Goal: Information Seeking & Learning: Find specific fact

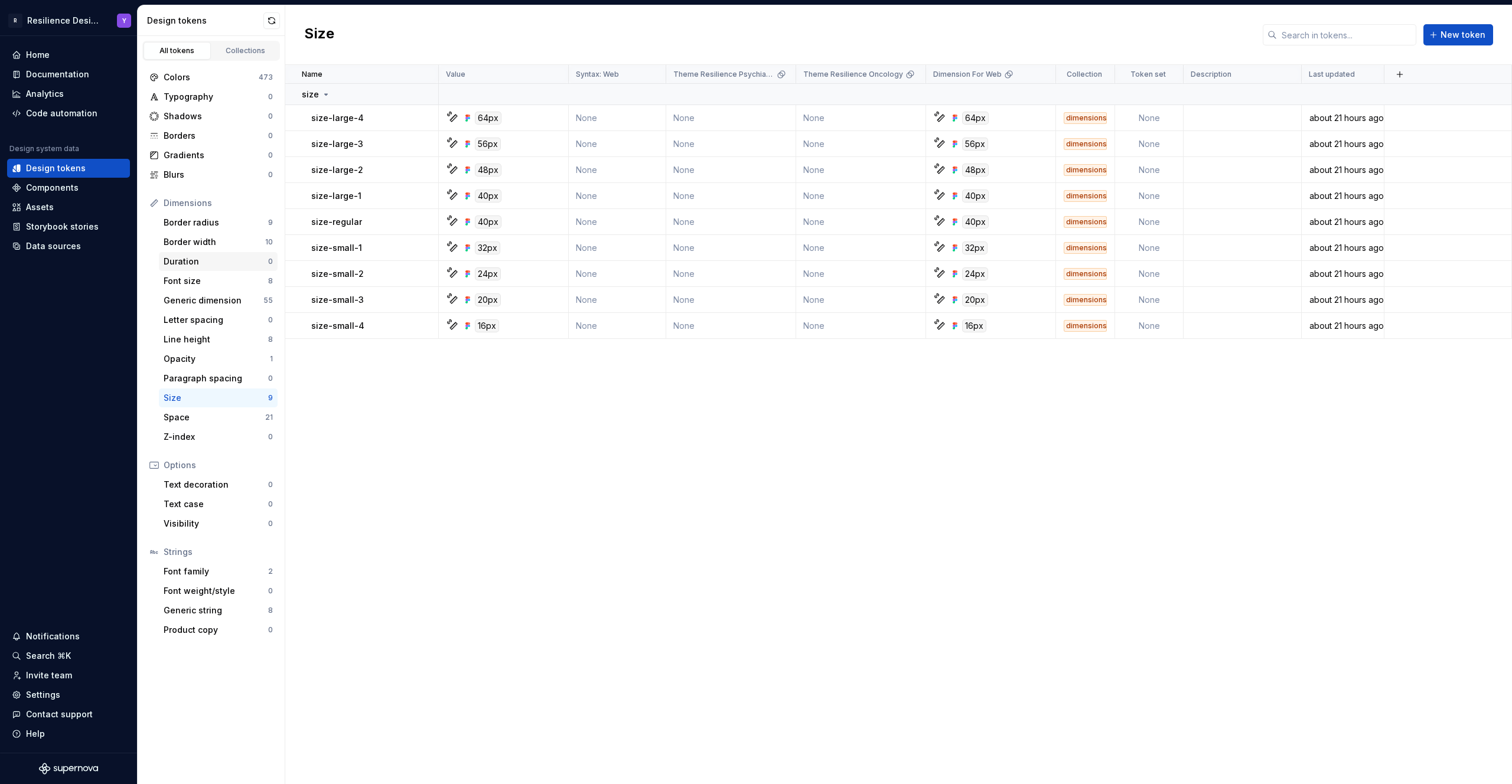
click at [214, 260] on div "Duration" at bounding box center [215, 261] width 104 height 12
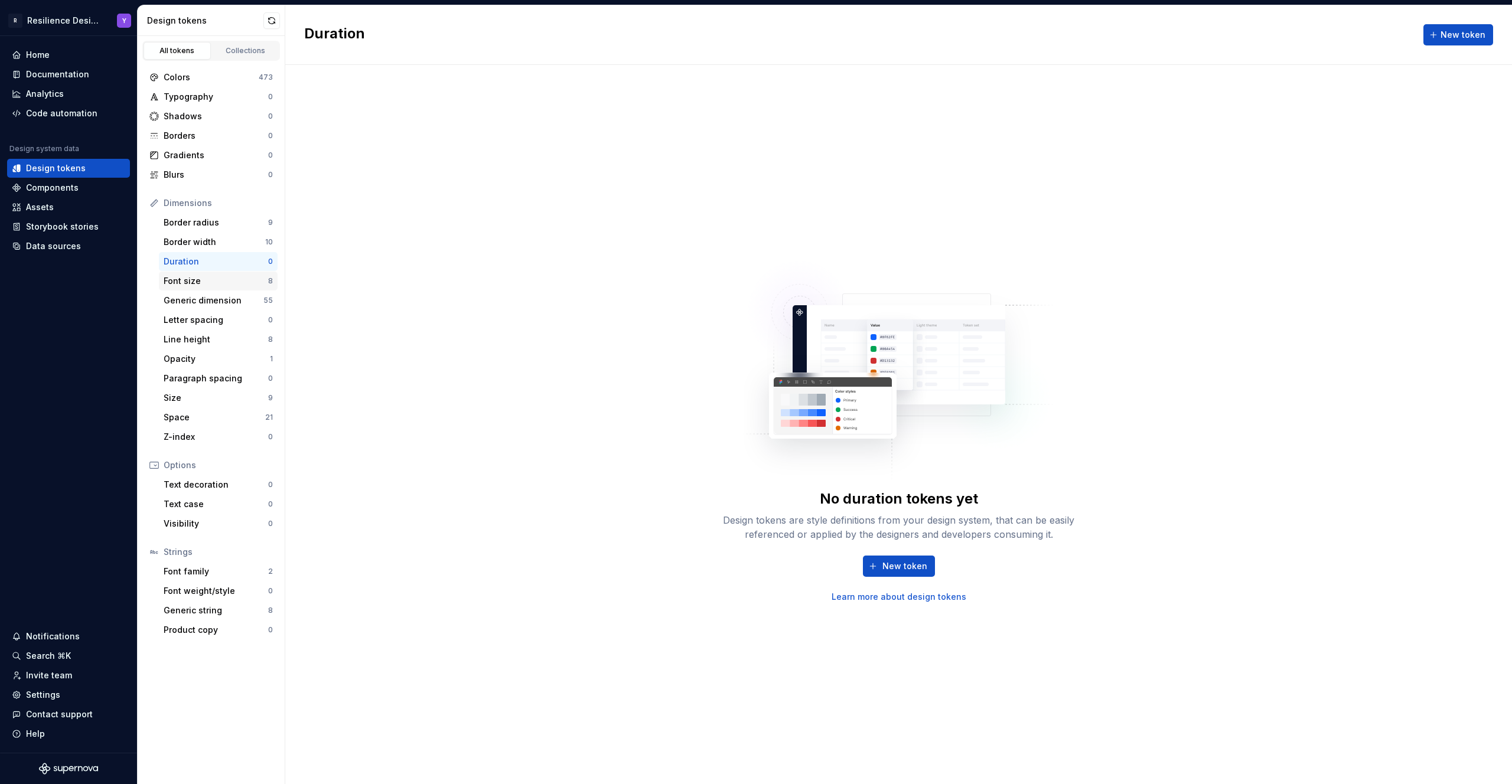
click at [201, 275] on div "Font size" at bounding box center [215, 280] width 104 height 12
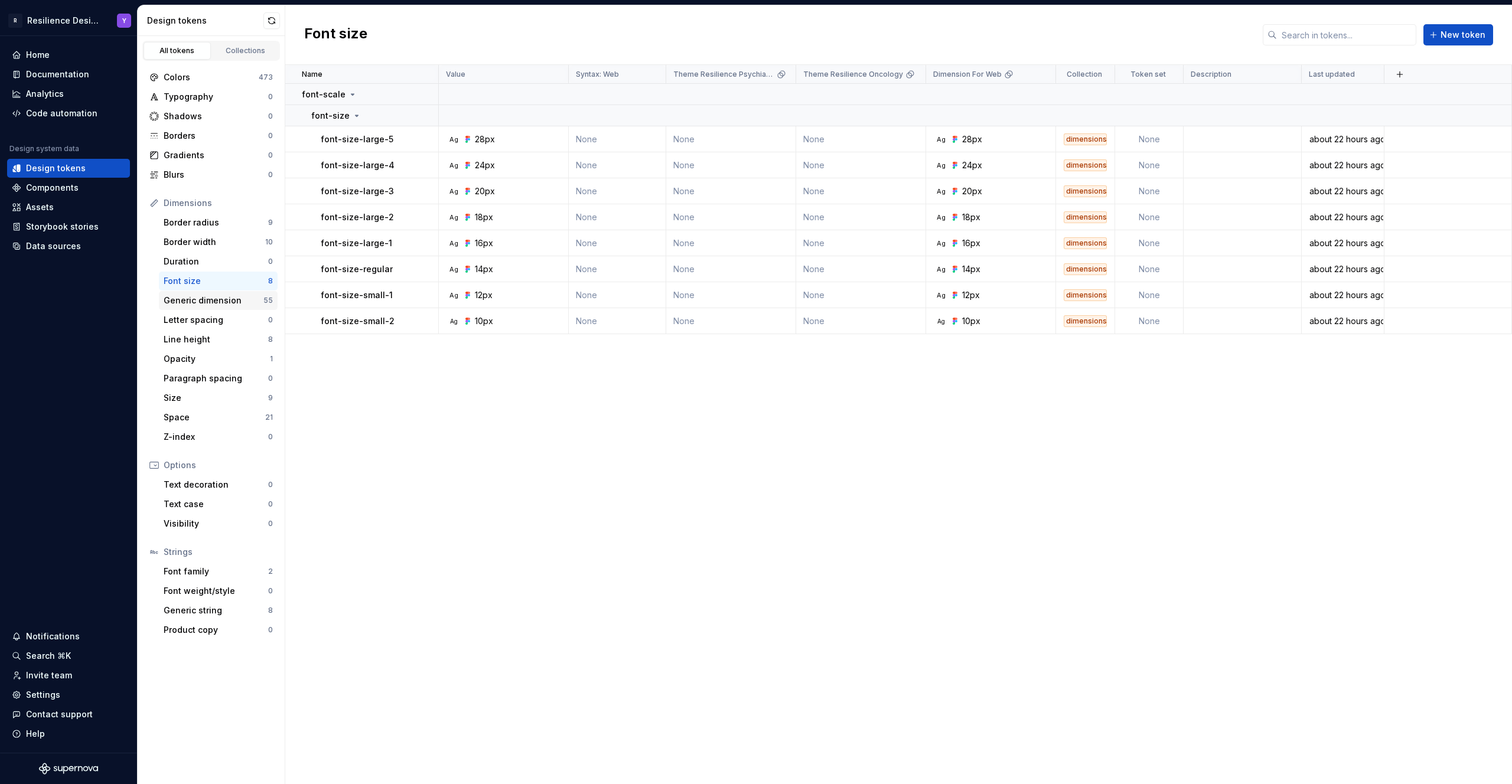
click at [209, 303] on div "Generic dimension" at bounding box center [214, 300] width 100 height 12
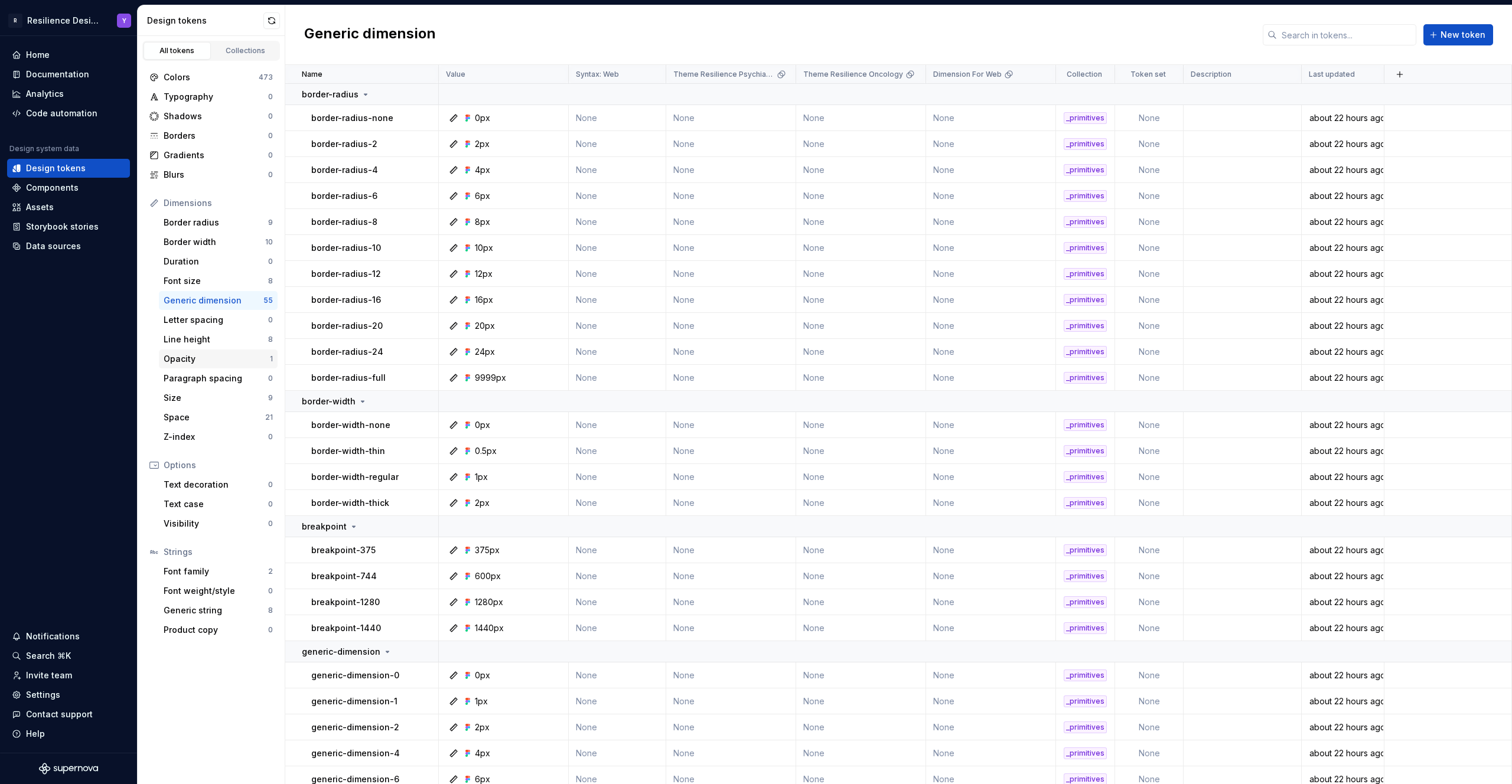
click at [201, 363] on div "Opacity" at bounding box center [216, 359] width 106 height 12
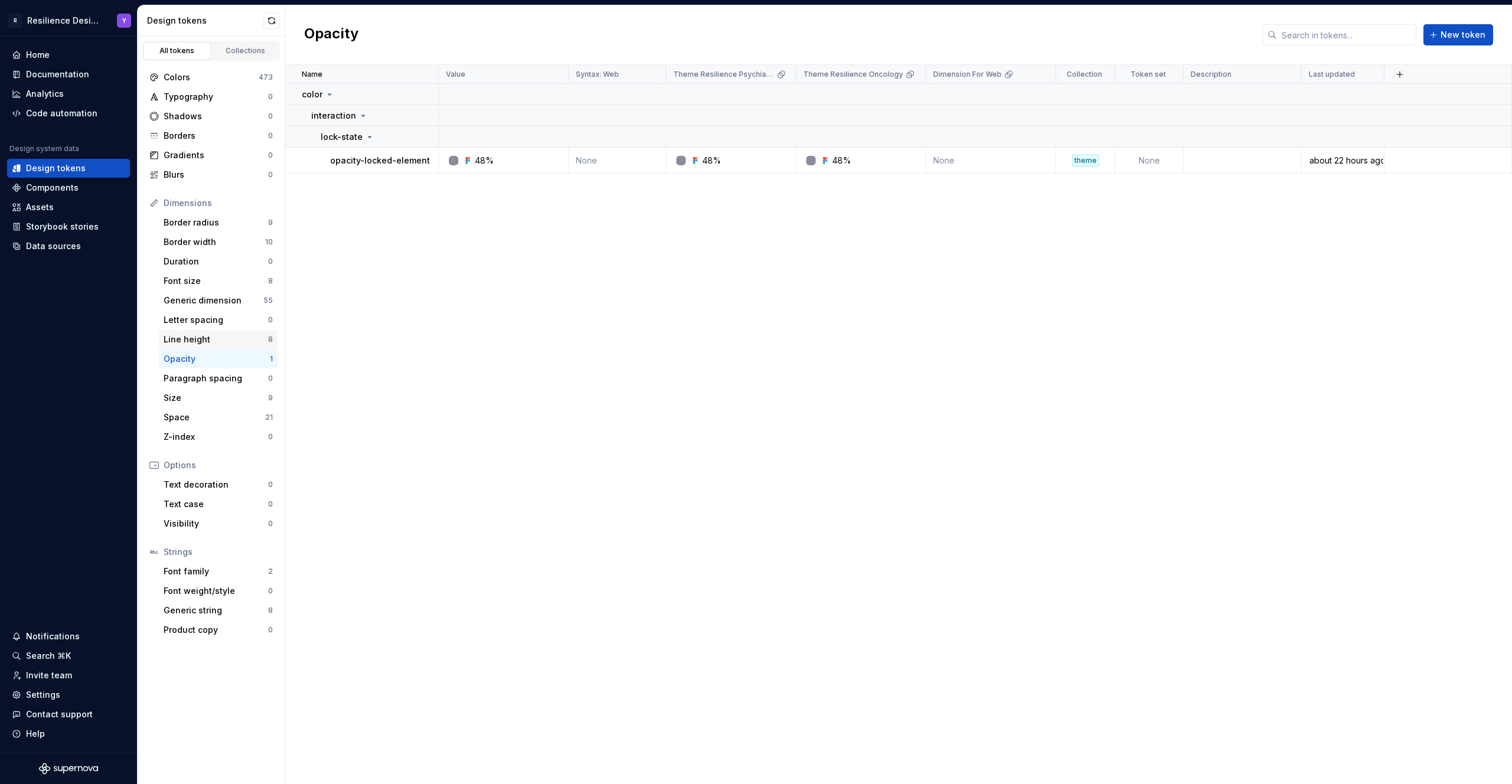
click at [203, 343] on div "Line height" at bounding box center [215, 339] width 104 height 12
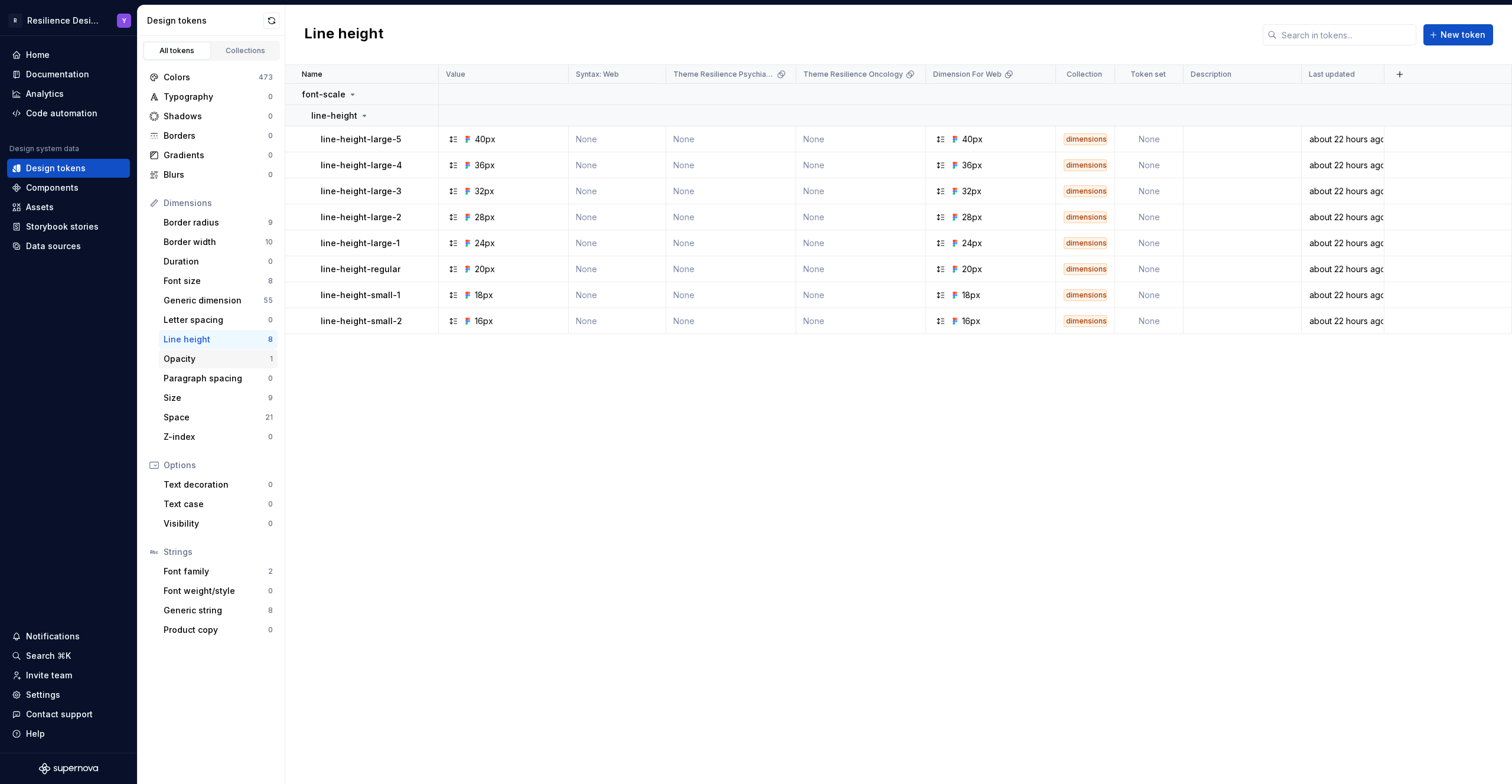
click at [197, 363] on div "Opacity" at bounding box center [216, 359] width 106 height 12
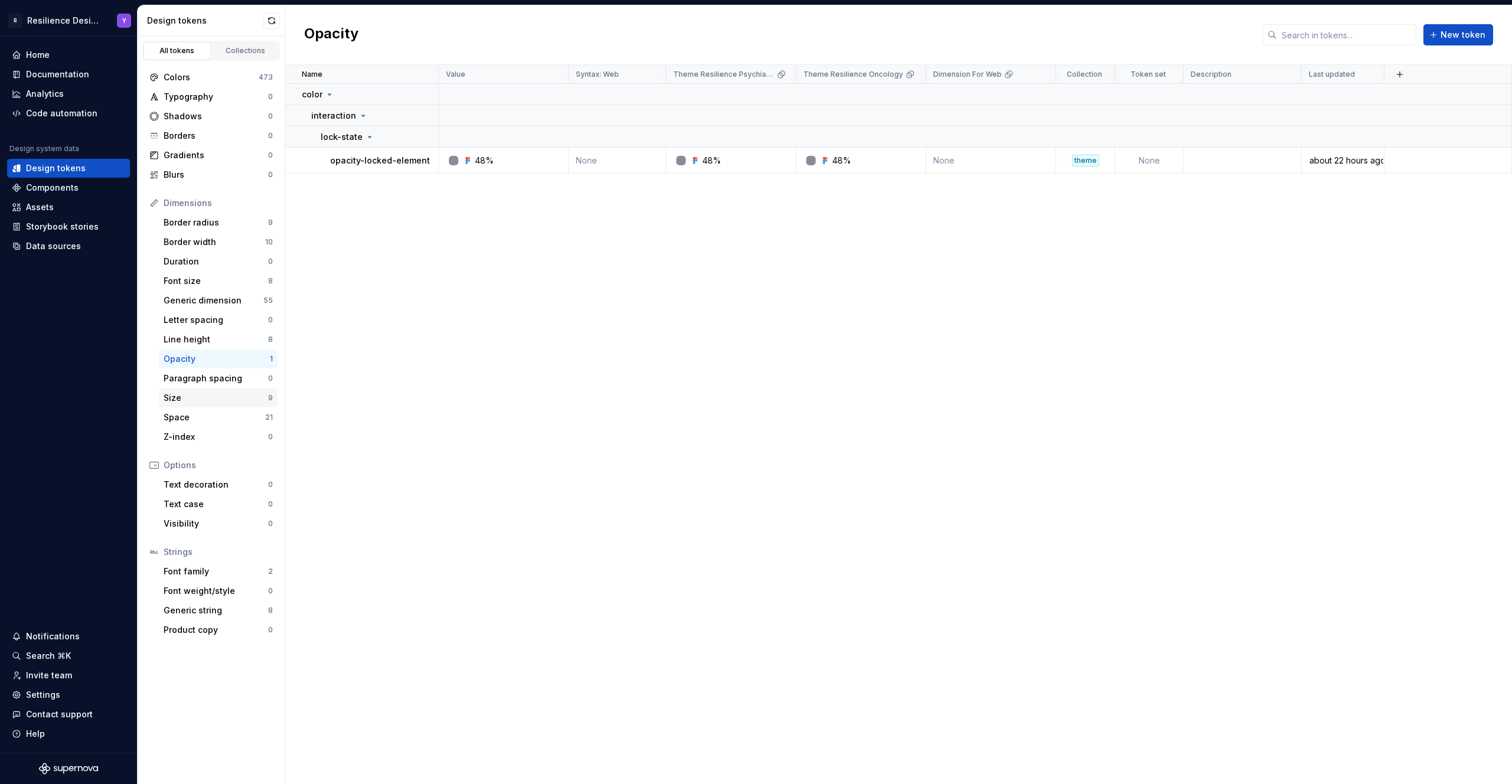
click at [200, 398] on div "Size" at bounding box center [215, 397] width 104 height 12
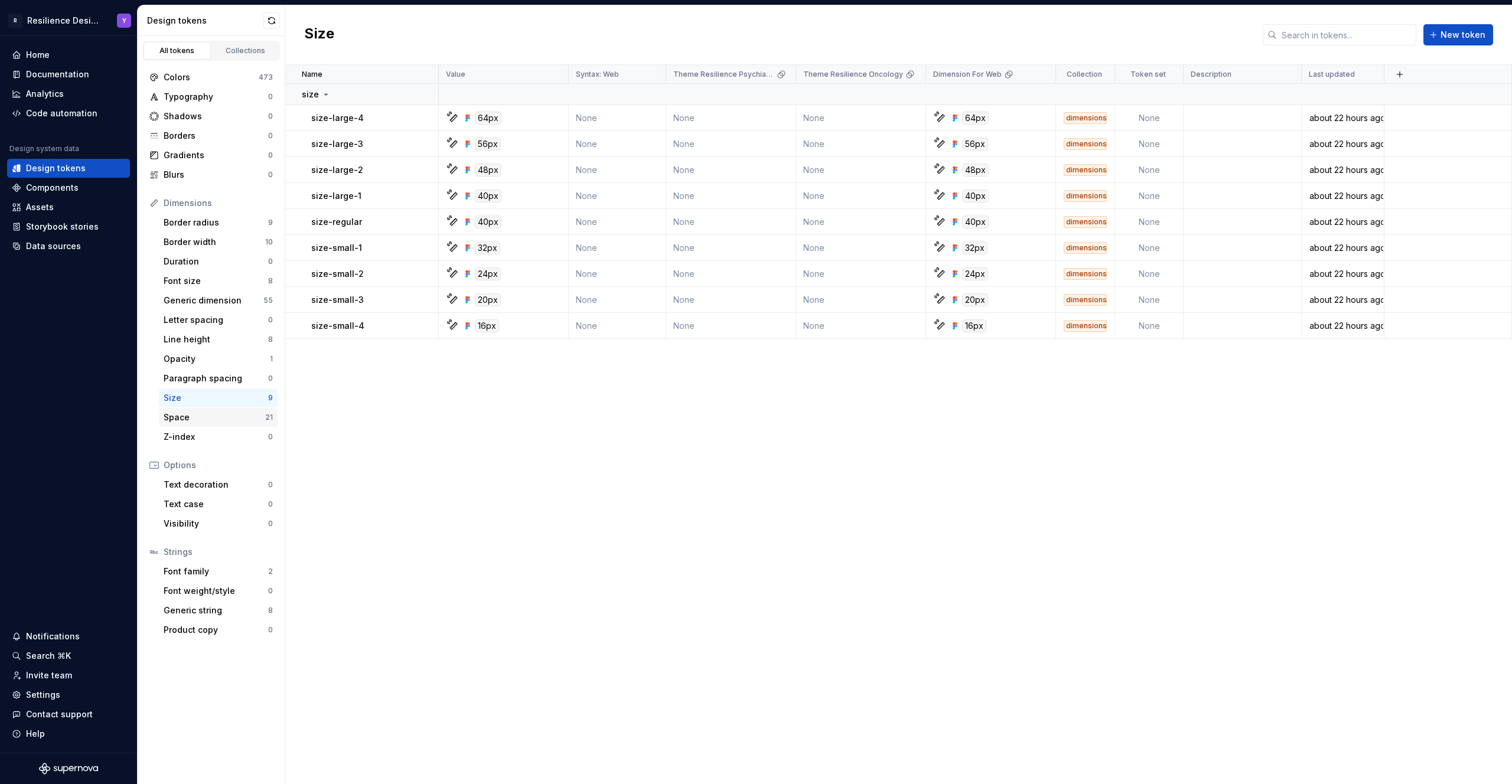
click at [200, 414] on div "Space" at bounding box center [215, 416] width 102 height 12
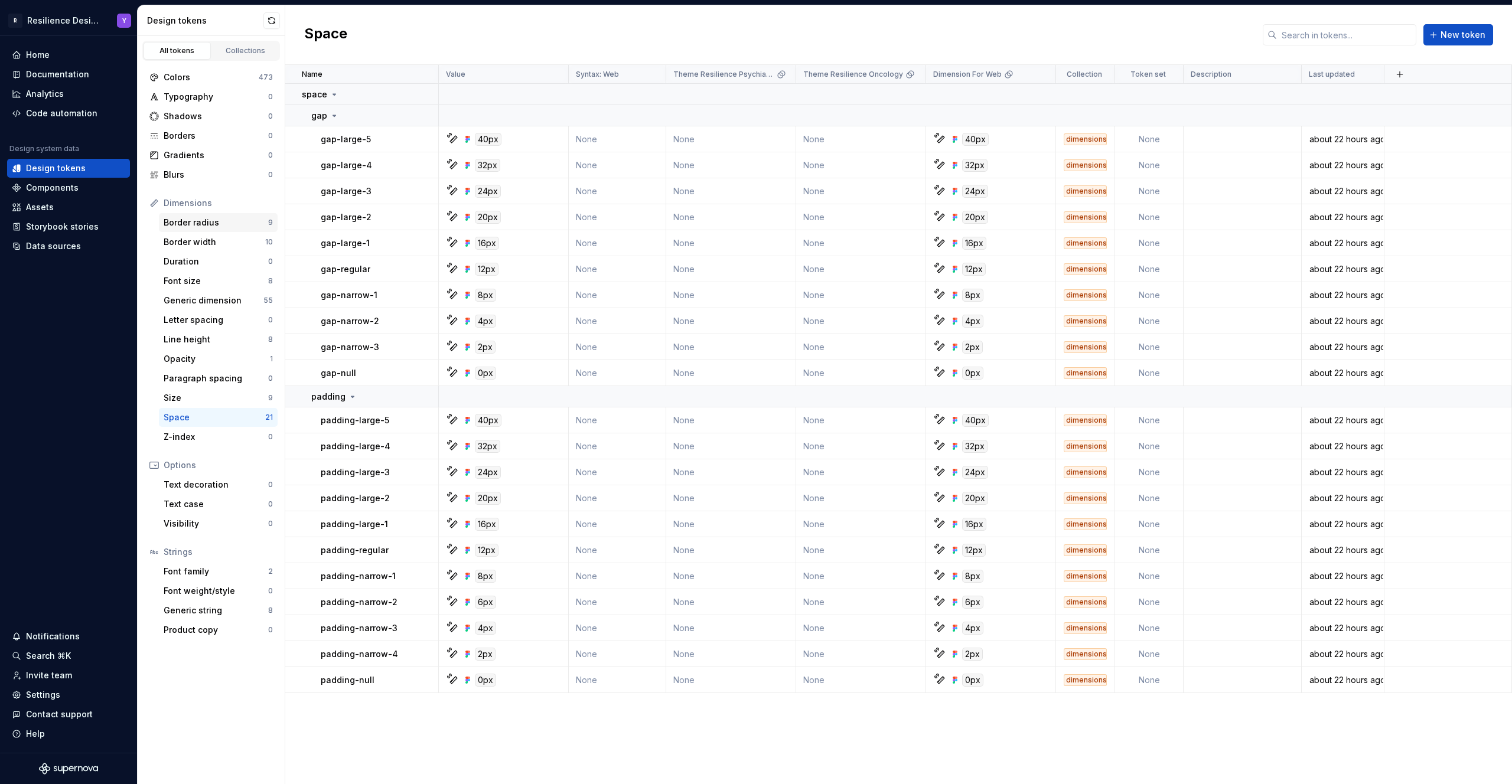
click at [209, 226] on div "Border radius" at bounding box center [215, 222] width 104 height 12
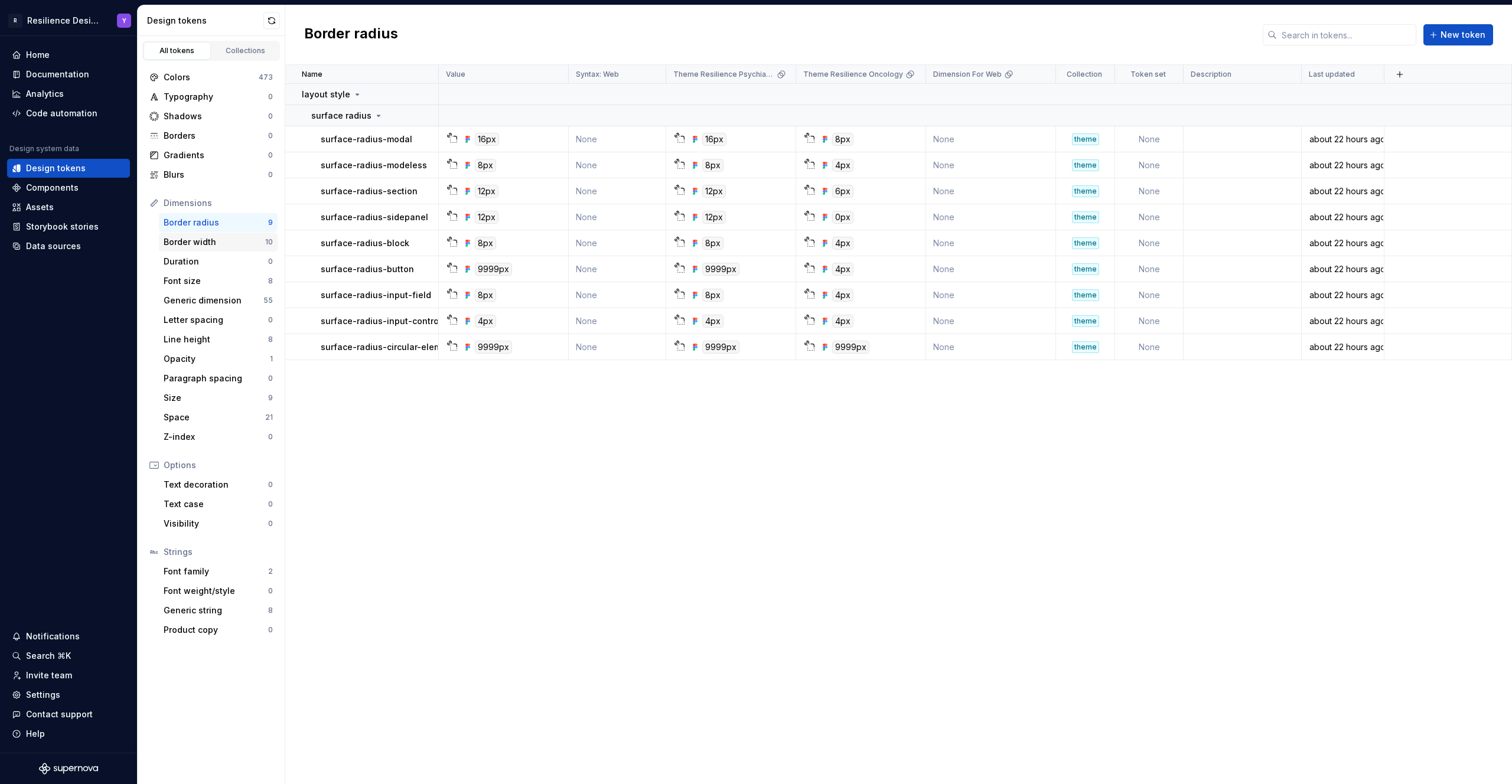
click at [211, 238] on div "Border width" at bounding box center [215, 241] width 102 height 12
click at [206, 283] on div "Font size" at bounding box center [215, 280] width 104 height 12
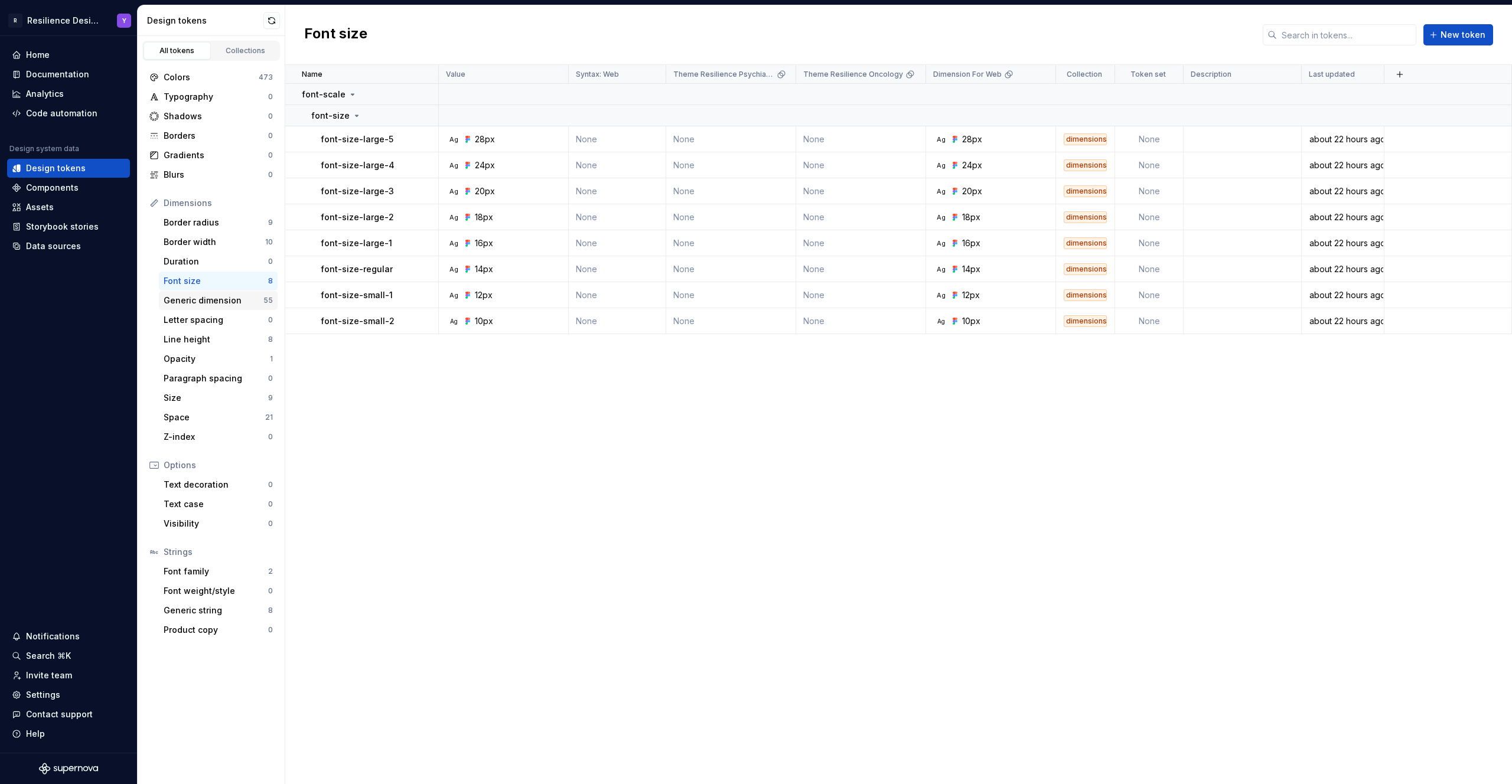
click at [222, 304] on div "Generic dimension" at bounding box center [214, 300] width 100 height 12
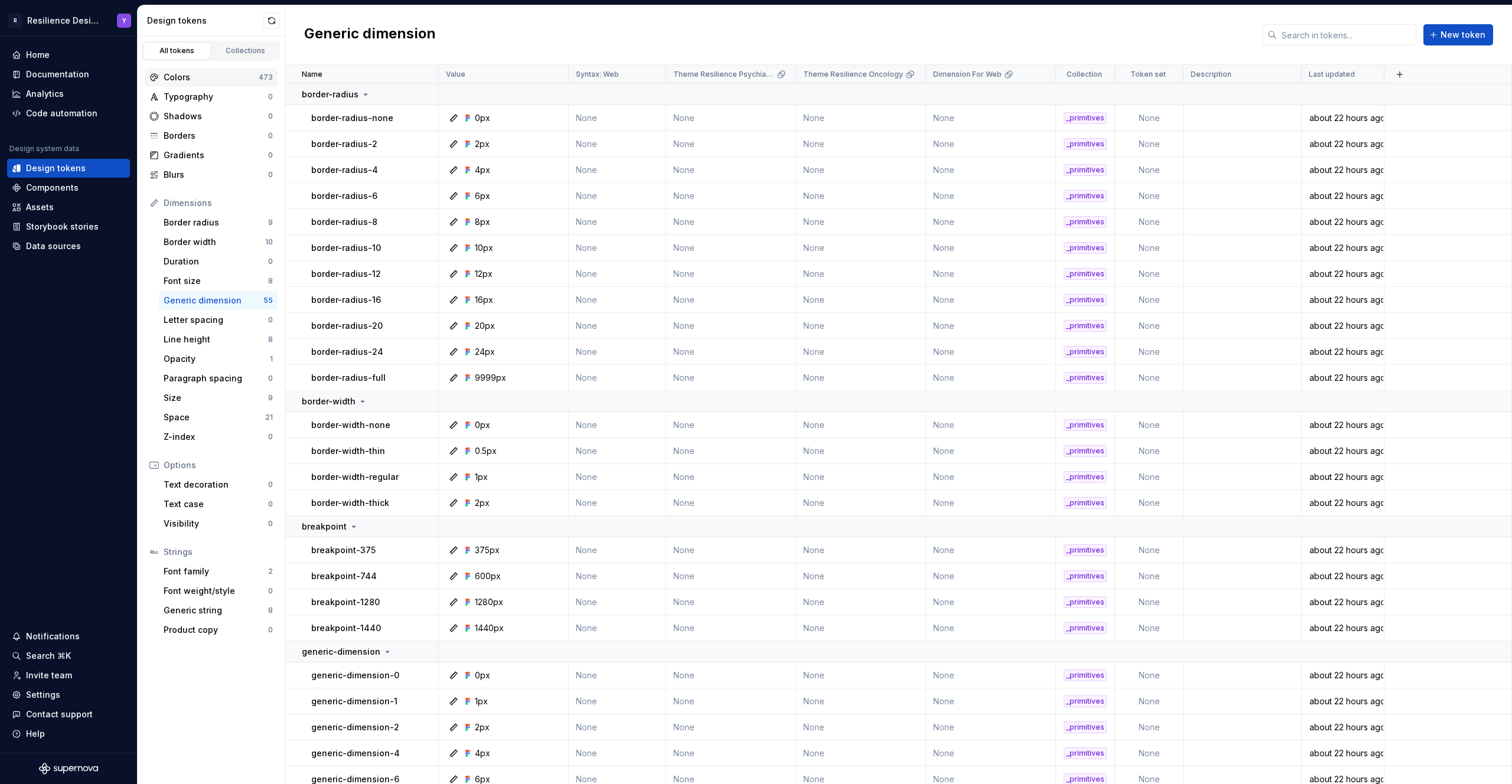
click at [196, 78] on div "Colors" at bounding box center [211, 77] width 95 height 12
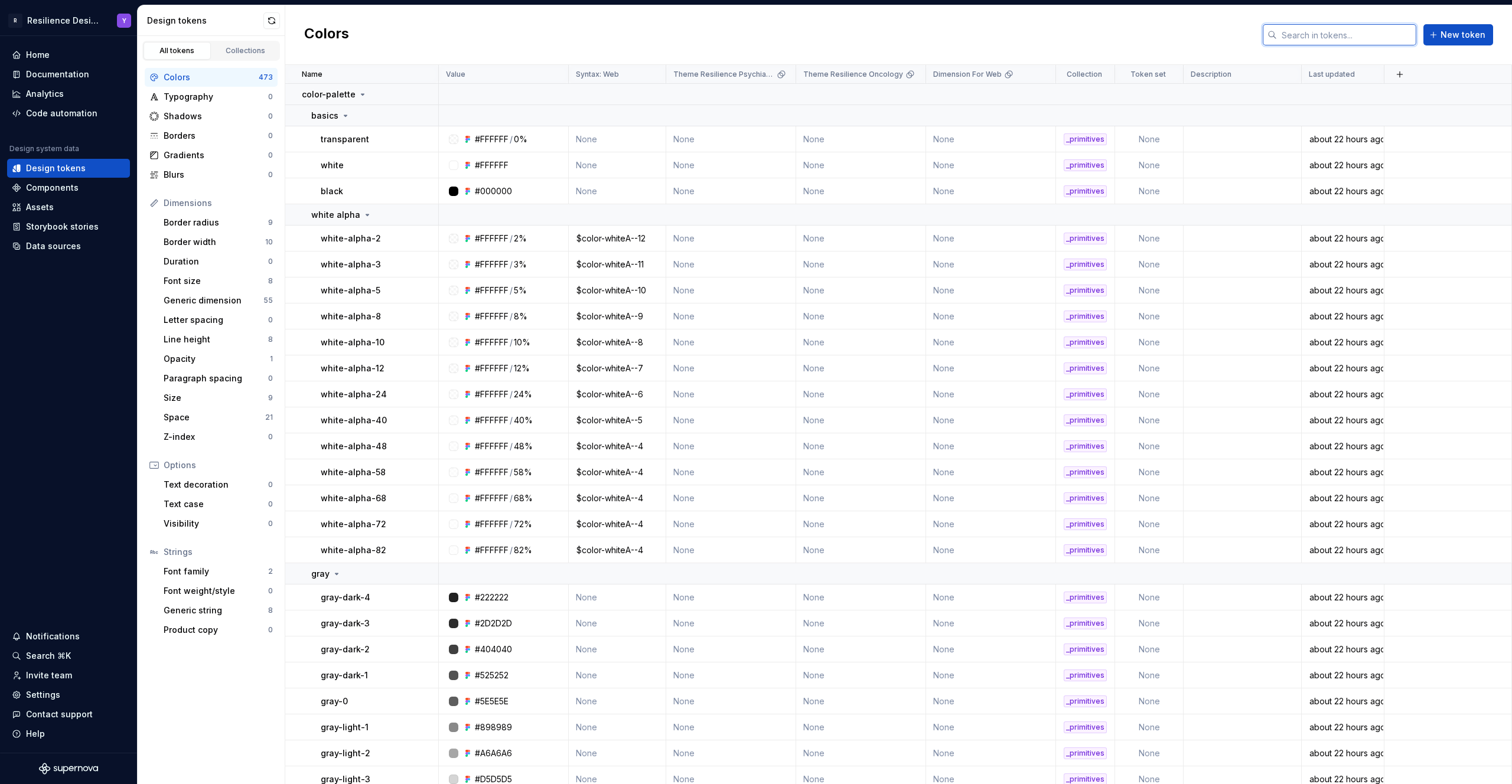
click at [1307, 44] on input "text" at bounding box center [1346, 35] width 140 height 21
paste input "[URL][DOMAIN_NAME]"
type input "[URL][DOMAIN_NAME]"
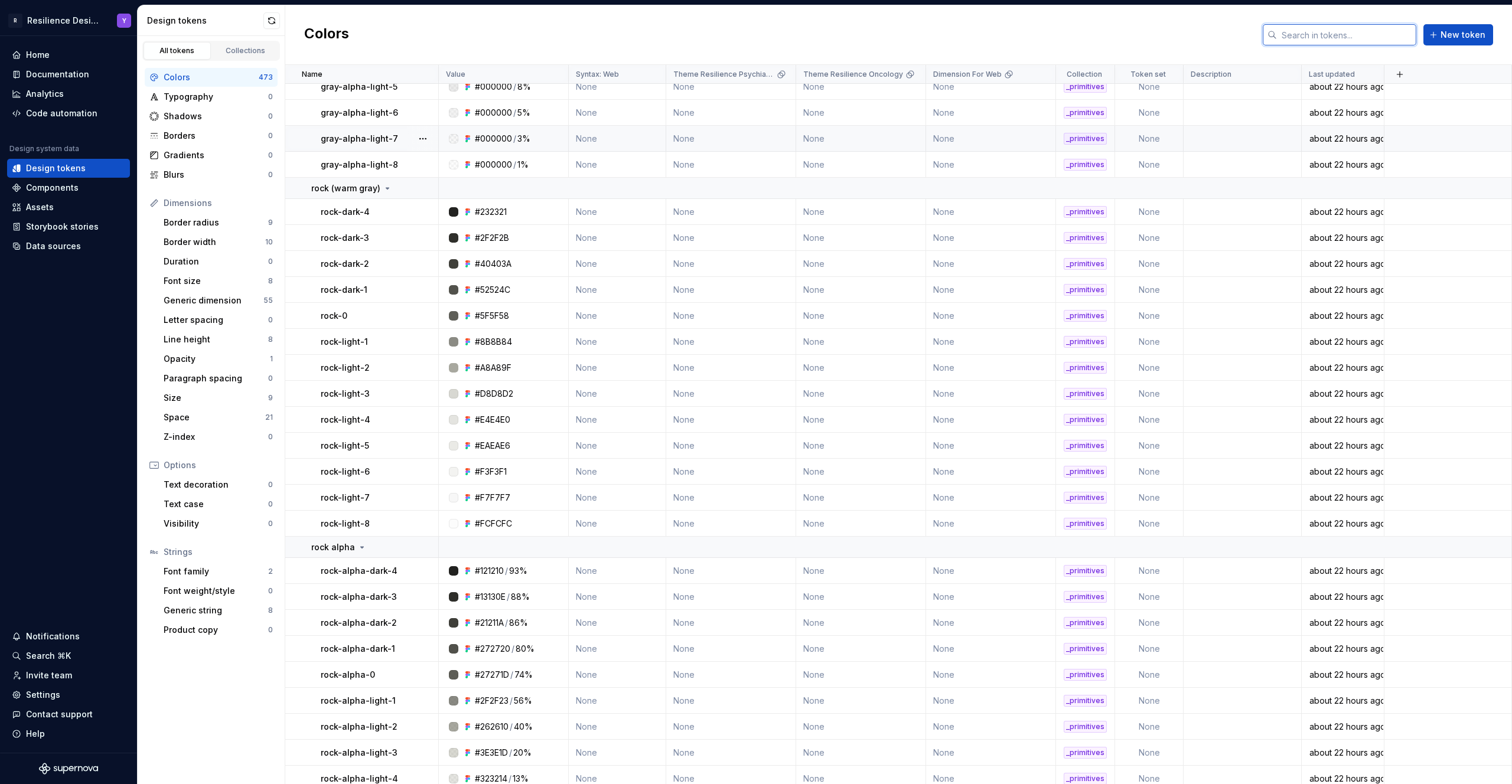
scroll to position [1149, 0]
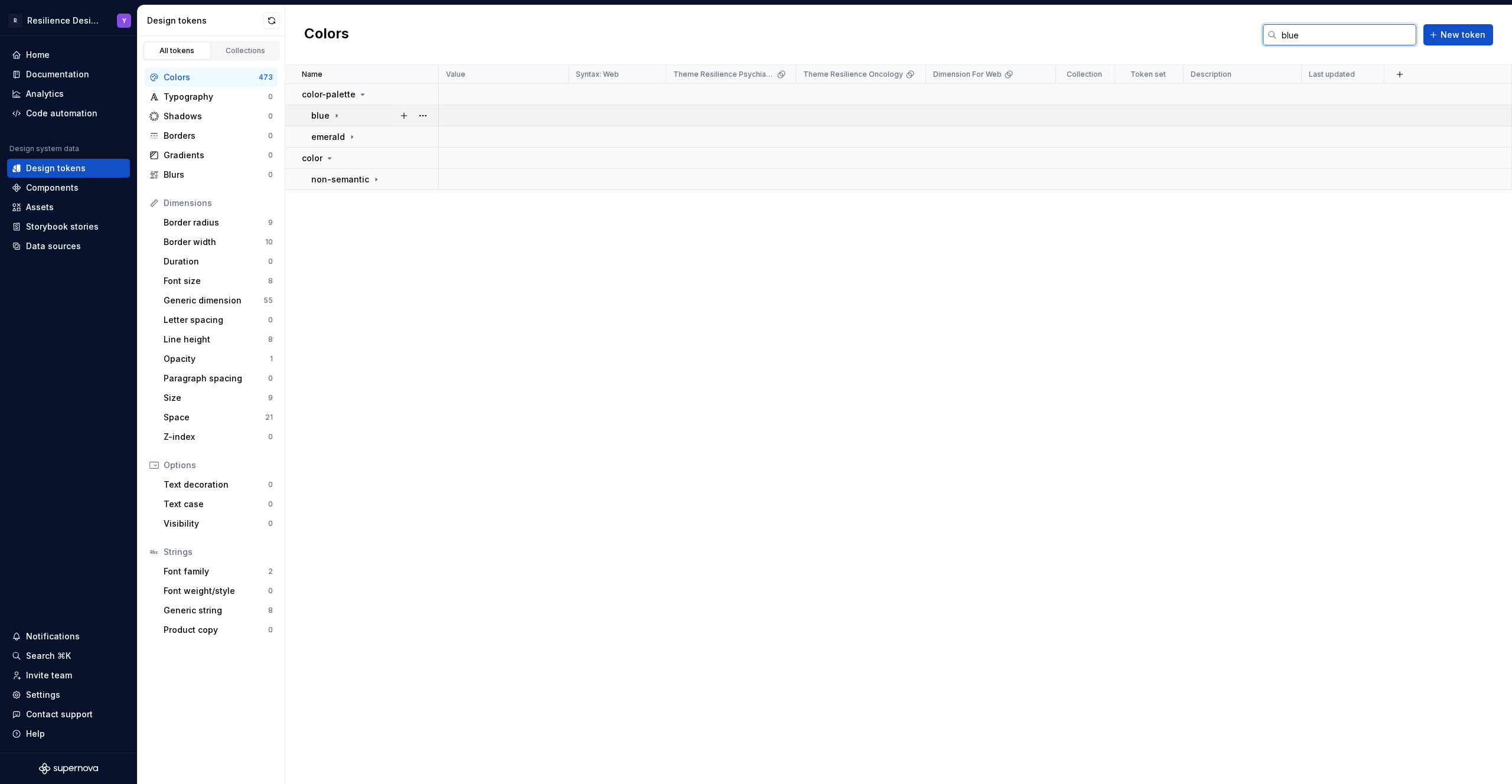
type input "blue"
click at [393, 109] on div at bounding box center [413, 115] width 50 height 20
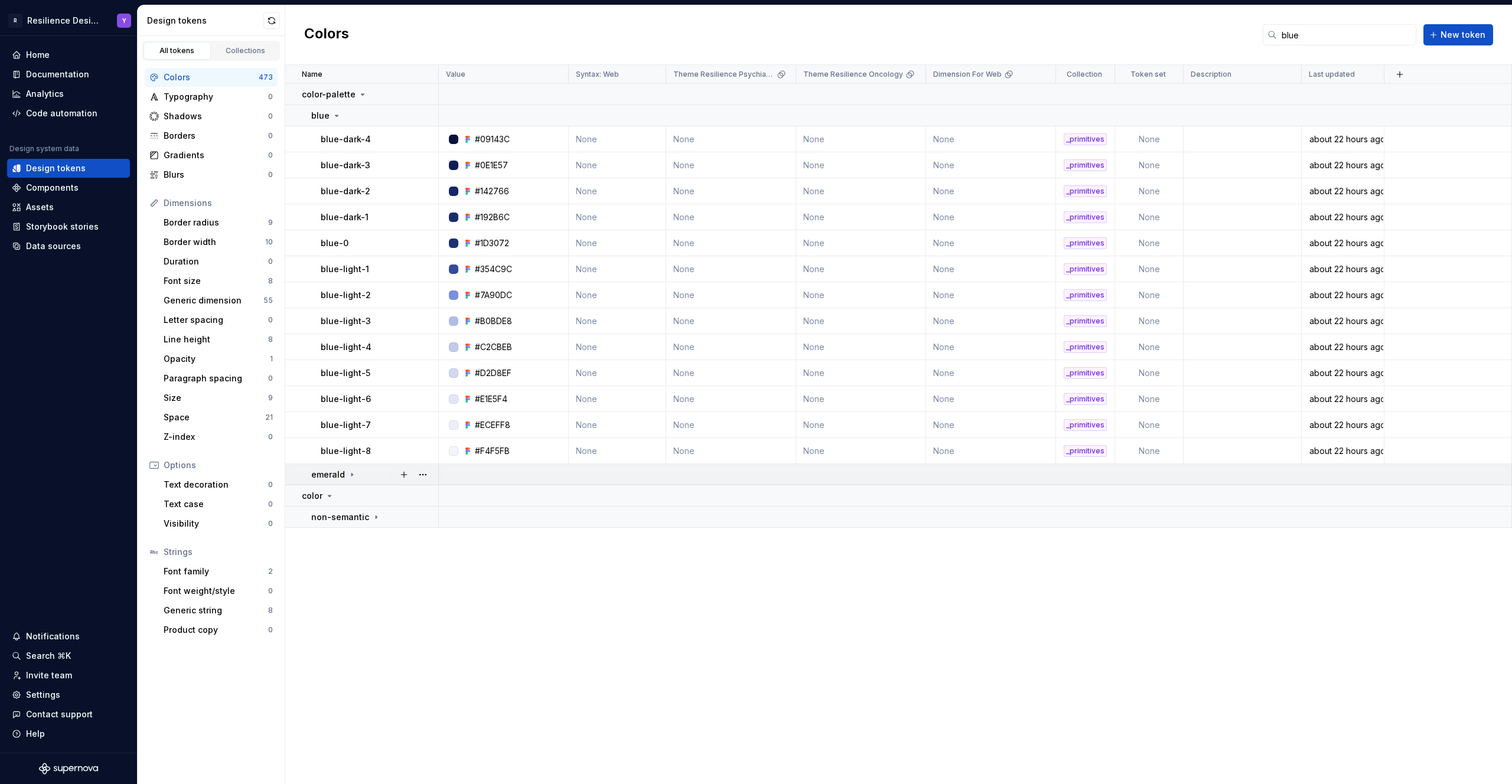
click at [364, 474] on div "emerald" at bounding box center [375, 474] width 126 height 12
drag, startPoint x: 378, startPoint y: 492, endPoint x: 317, endPoint y: 497, distance: 61.2
click at [317, 497] on td "blue-light-8" at bounding box center [362, 497] width 153 height 26
copy p "blue-light-8"
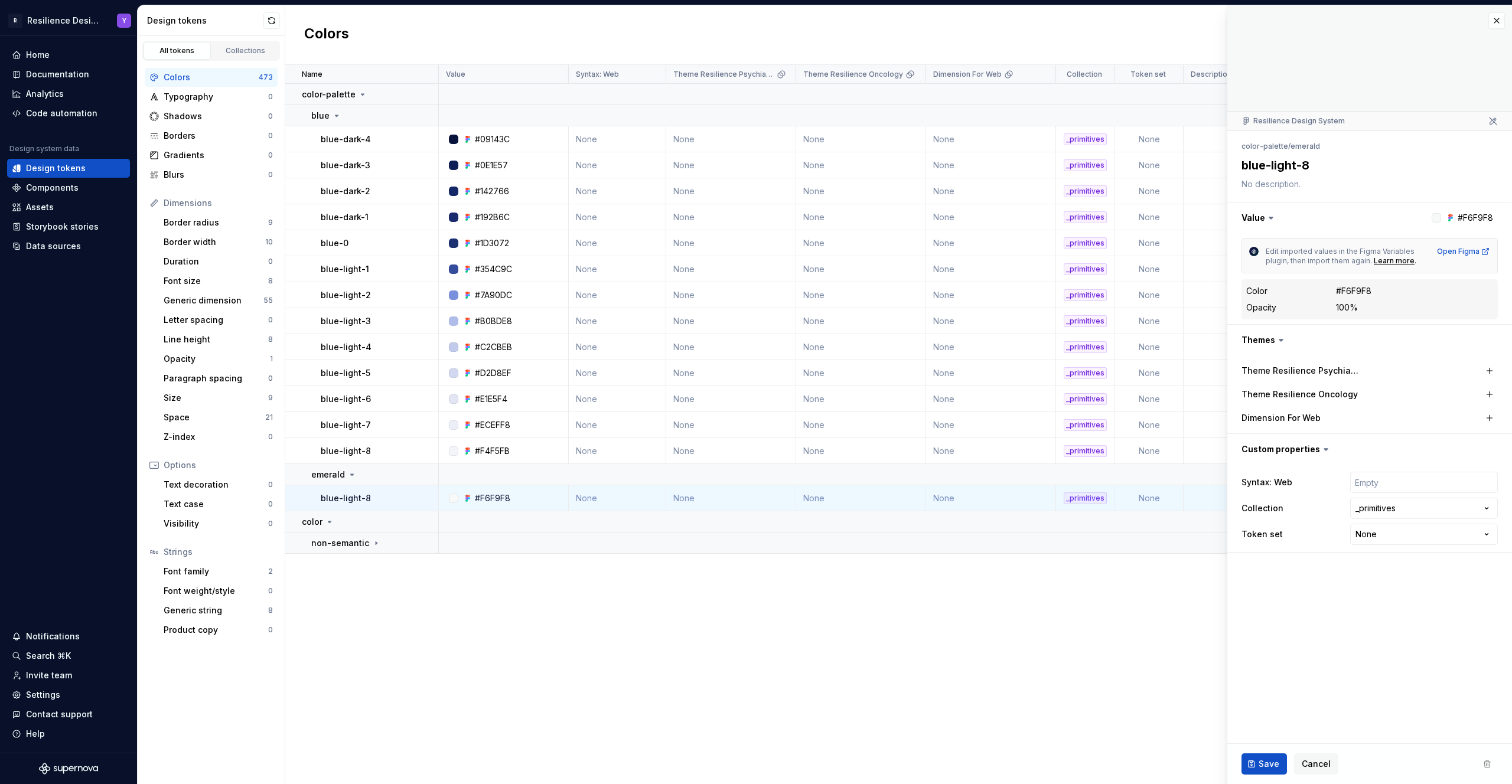
type textarea "*"
type textarea "emerald-light-8"
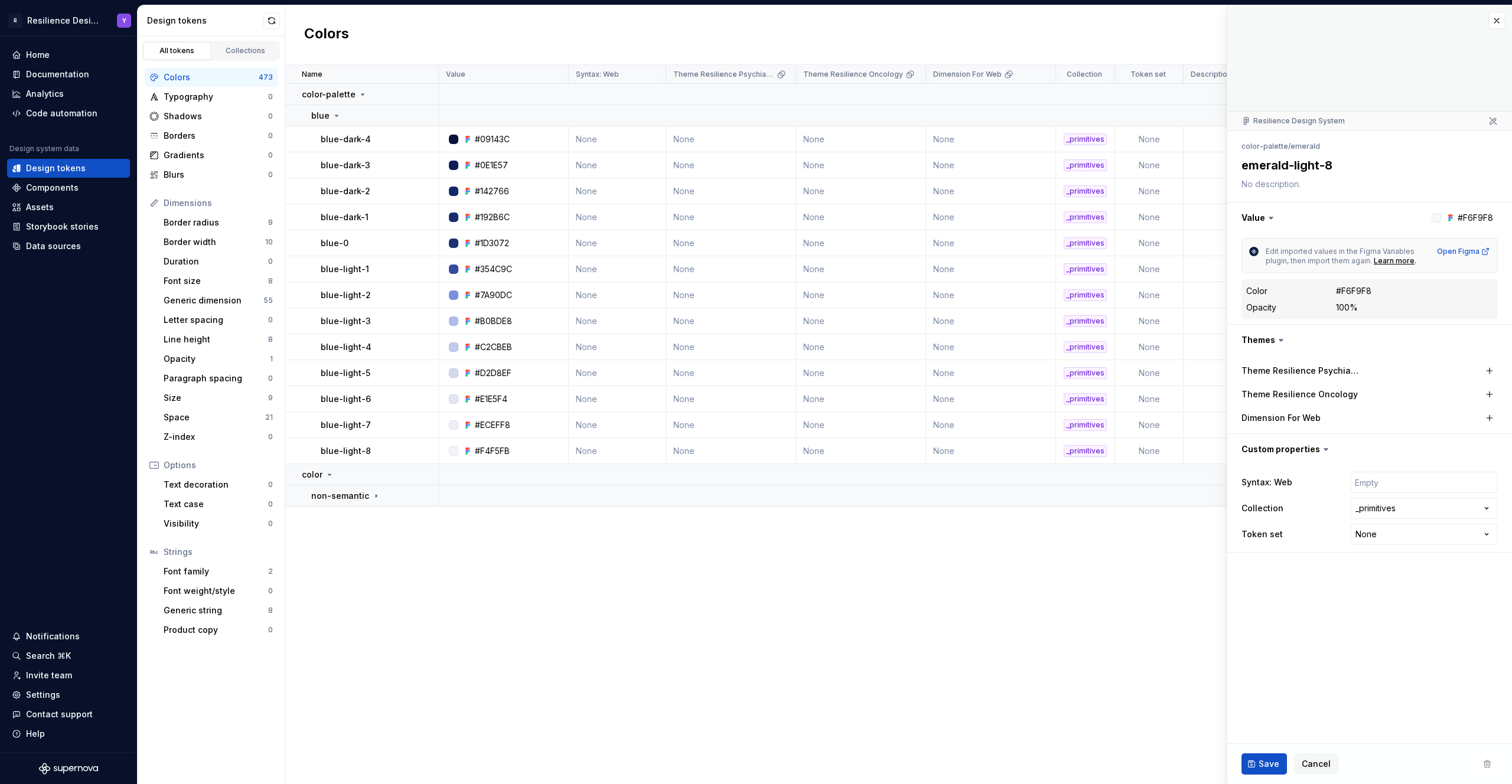
type textarea "*"
